Goal: Information Seeking & Learning: Learn about a topic

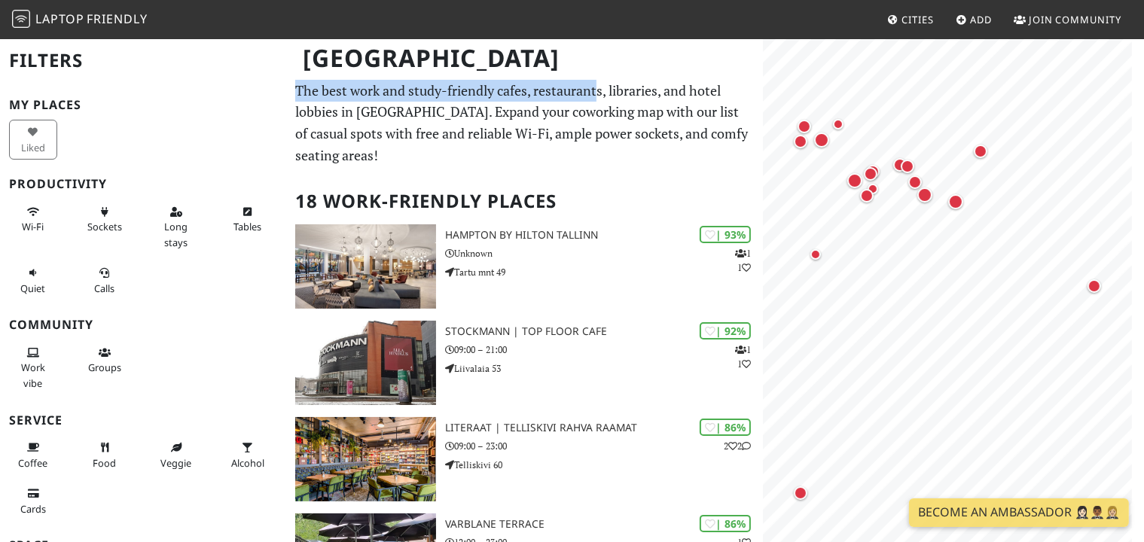
drag, startPoint x: 504, startPoint y: 92, endPoint x: 597, endPoint y: 99, distance: 92.8
click at [597, 99] on p "The best work and study-friendly cafes, restaurants, libraries, and hotel lobbi…" at bounding box center [524, 123] width 458 height 87
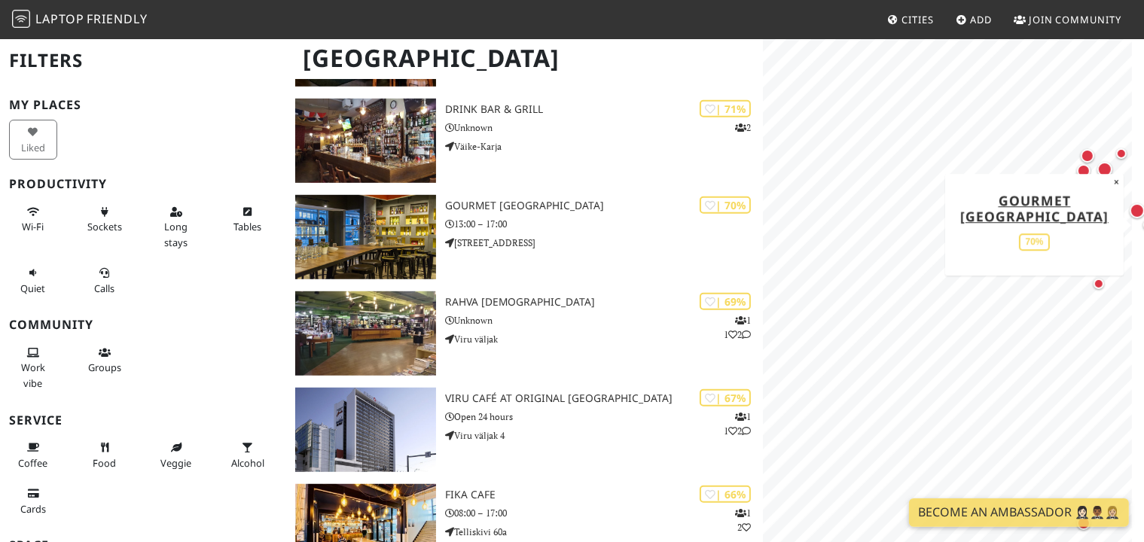
scroll to position [954, 0]
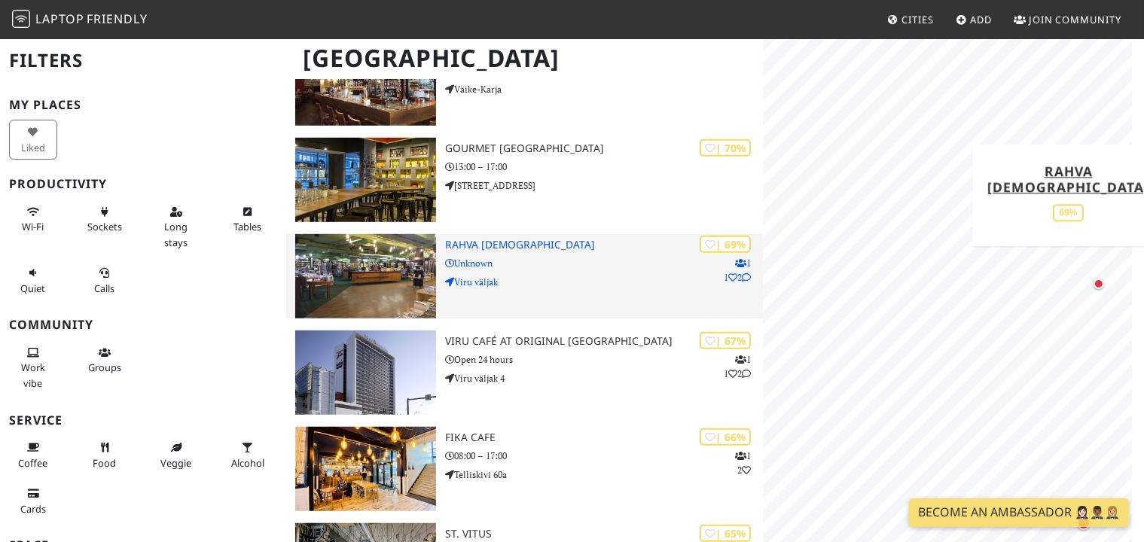
click at [749, 273] on icon at bounding box center [746, 277] width 9 height 9
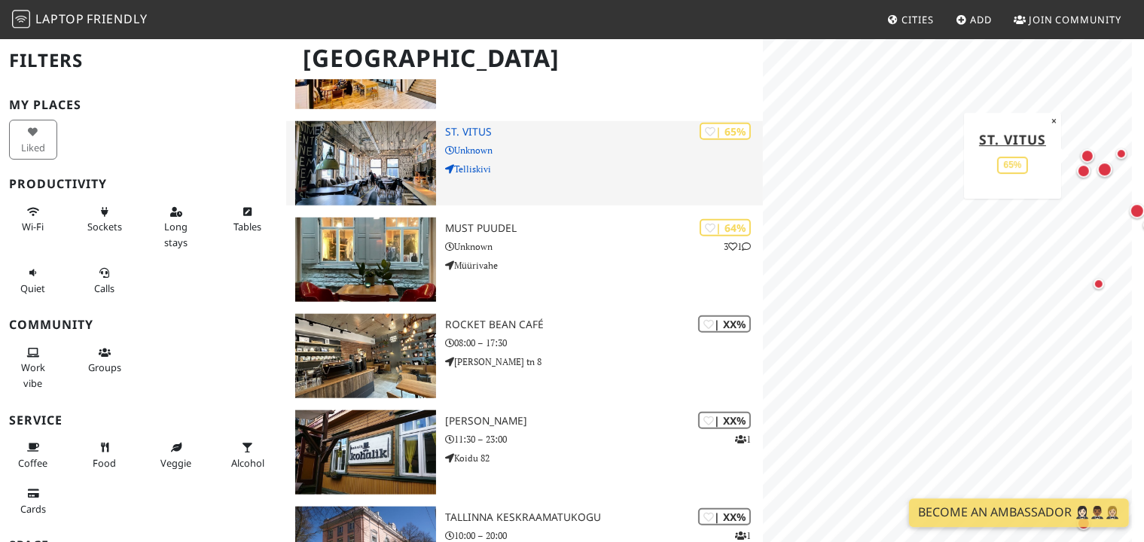
scroll to position [1491, 0]
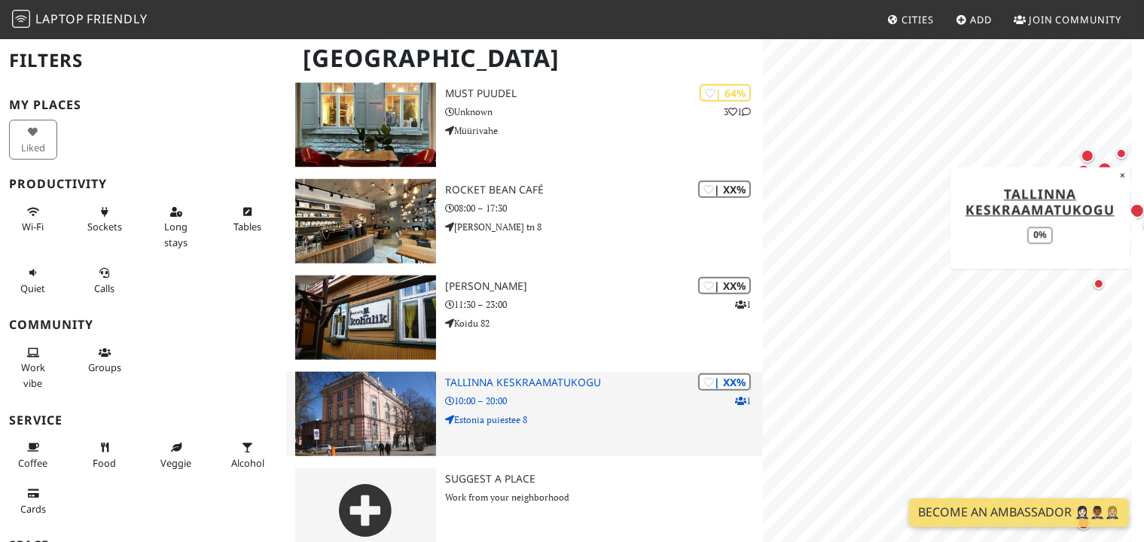
click at [528, 376] on h3 "Tallinna Keskraamatukogu" at bounding box center [604, 382] width 318 height 13
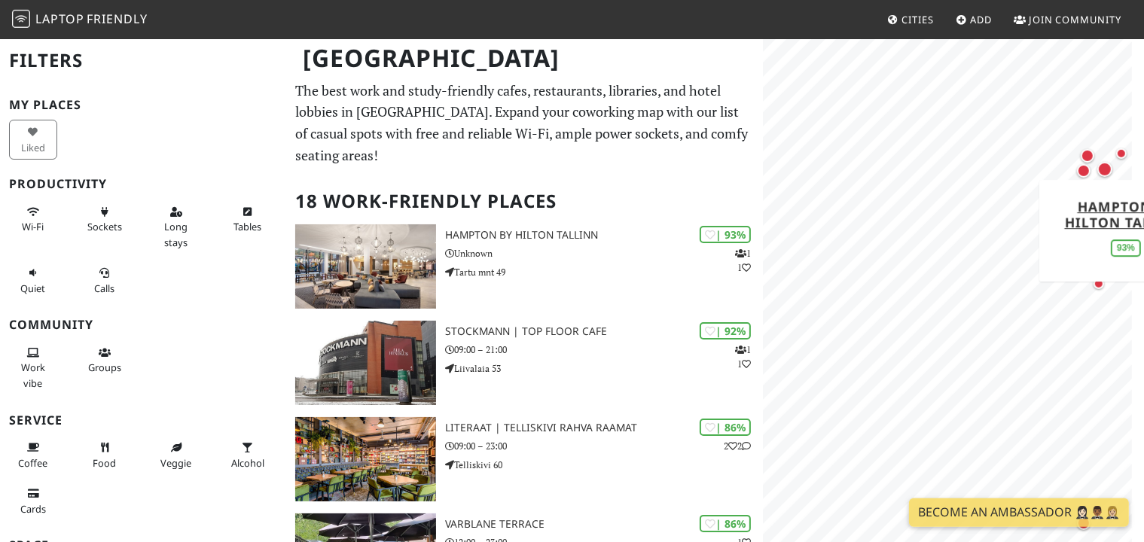
scroll to position [0, 0]
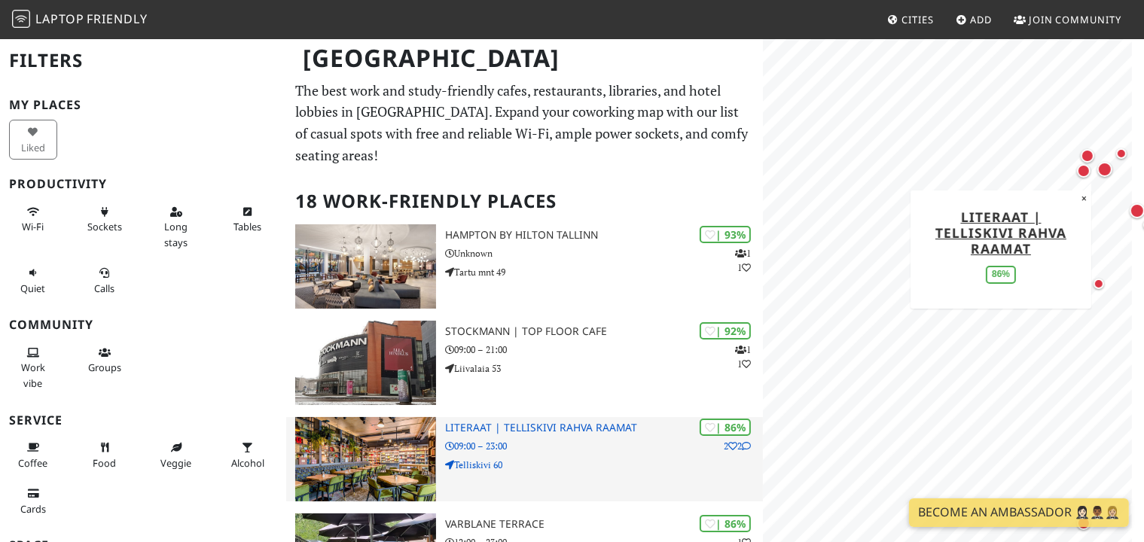
click at [723, 439] on p "2 2" at bounding box center [736, 446] width 27 height 14
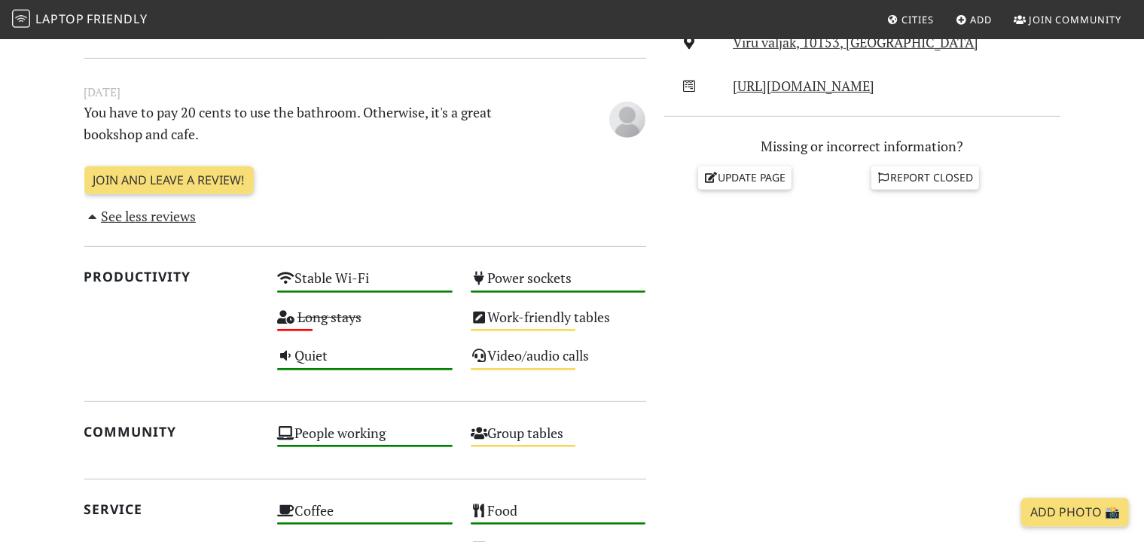
scroll to position [635, 0]
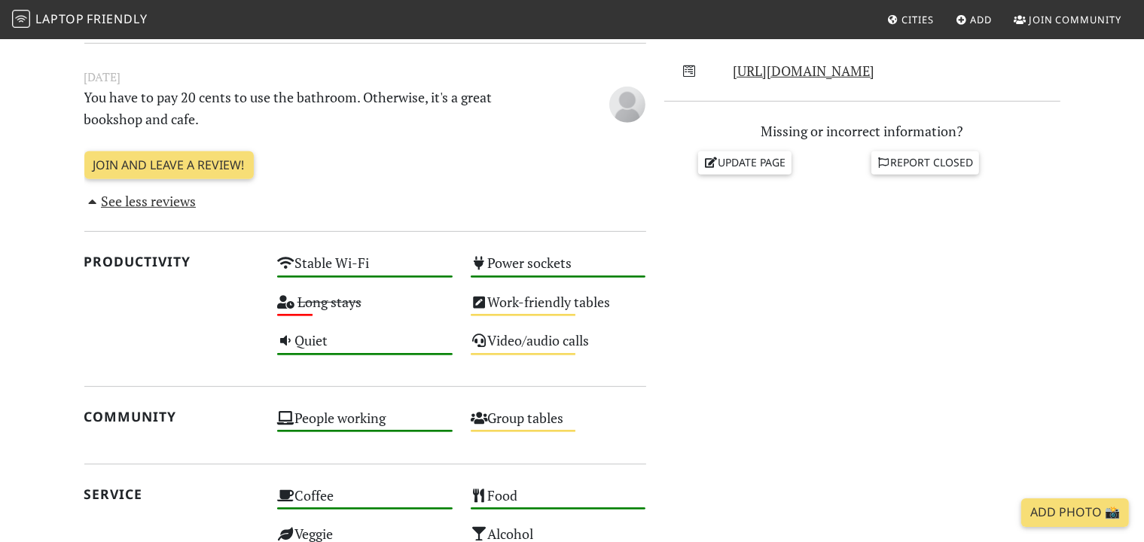
click at [770, 259] on div "Do you like working from here? Mon Unknown Tue Unknown Wed Unknown Thu Unknown …" at bounding box center [862, 282] width 414 height 1098
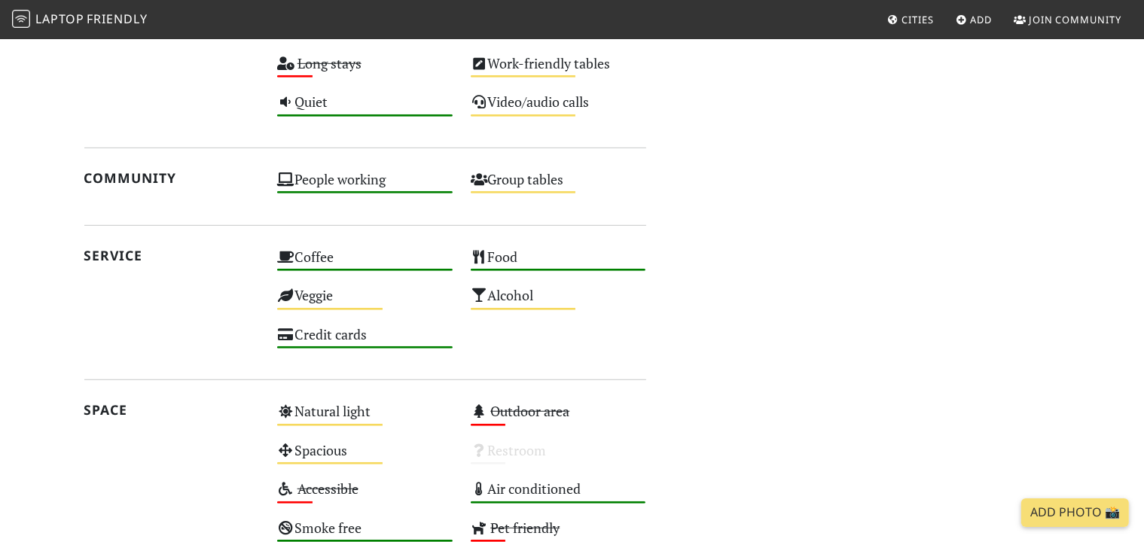
scroll to position [1113, 0]
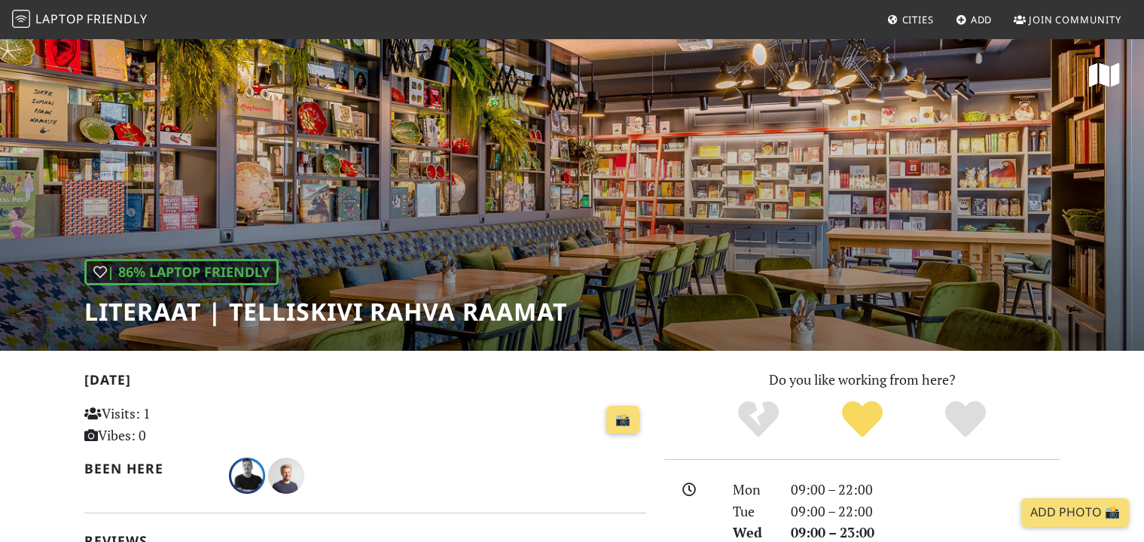
scroll to position [398, 0]
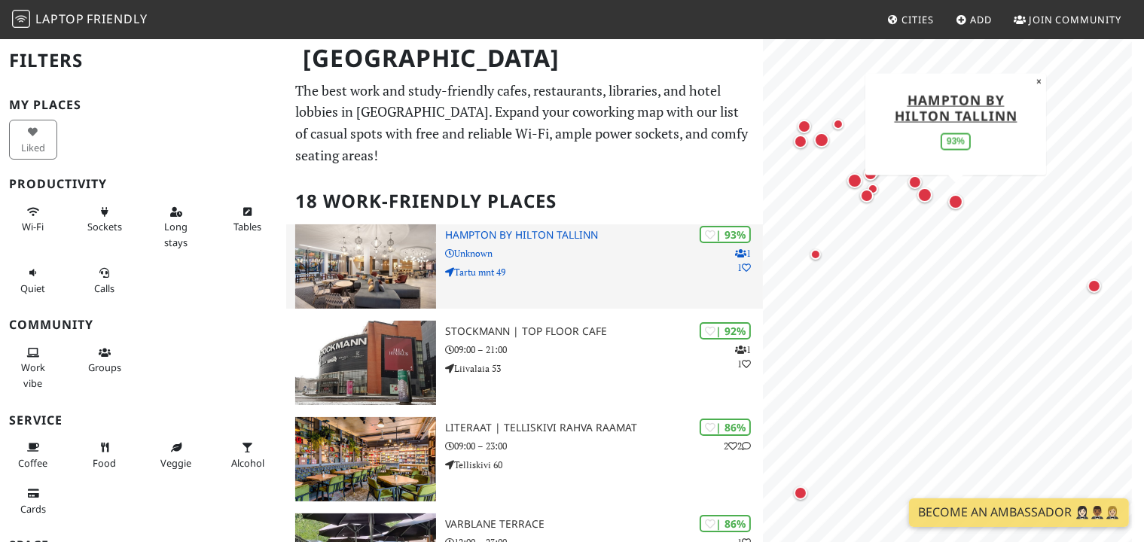
click at [742, 263] on icon at bounding box center [746, 267] width 9 height 9
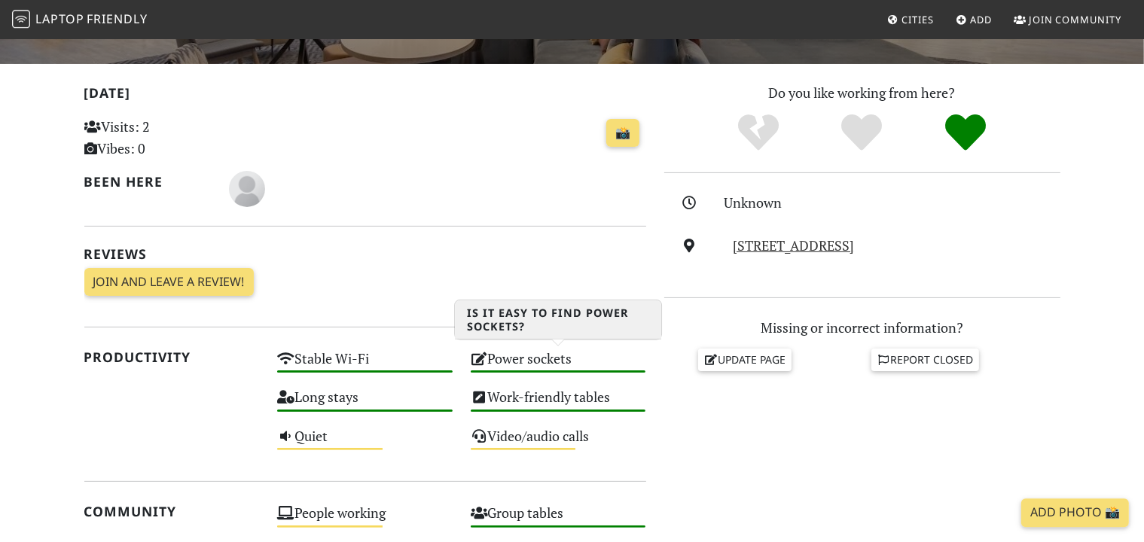
scroll to position [398, 0]
